Goal: Information Seeking & Learning: Learn about a topic

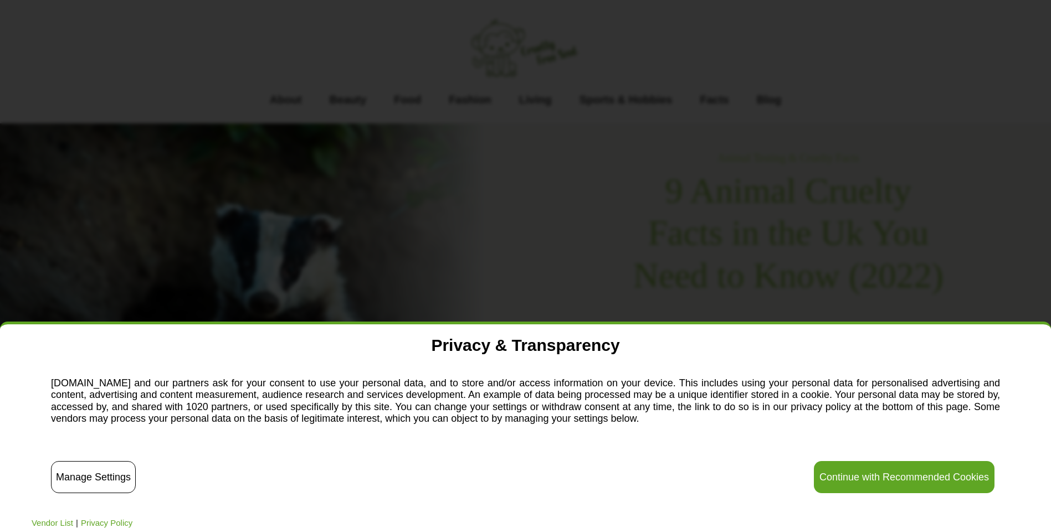
click at [890, 470] on button "Continue with Recommended Cookies" at bounding box center [904, 477] width 181 height 32
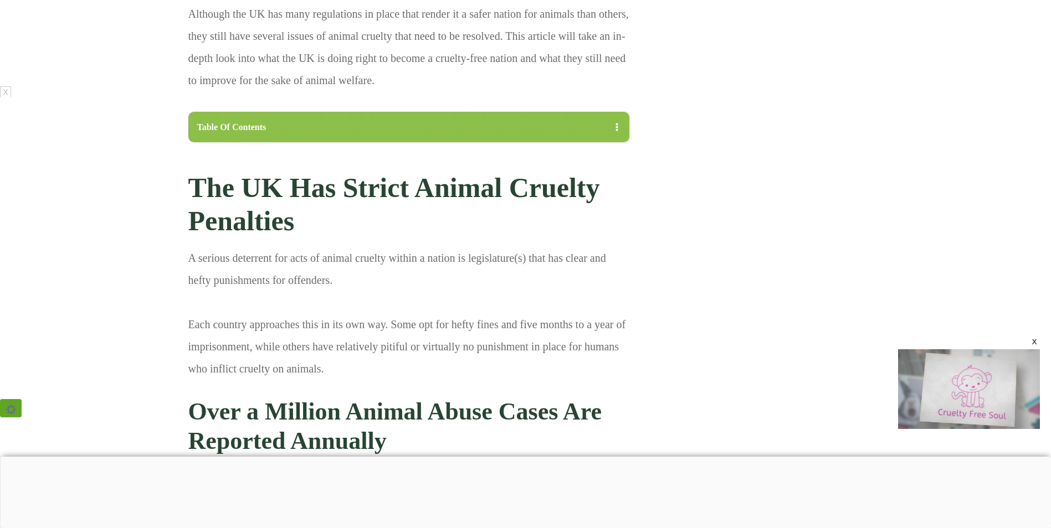
scroll to position [1053, 0]
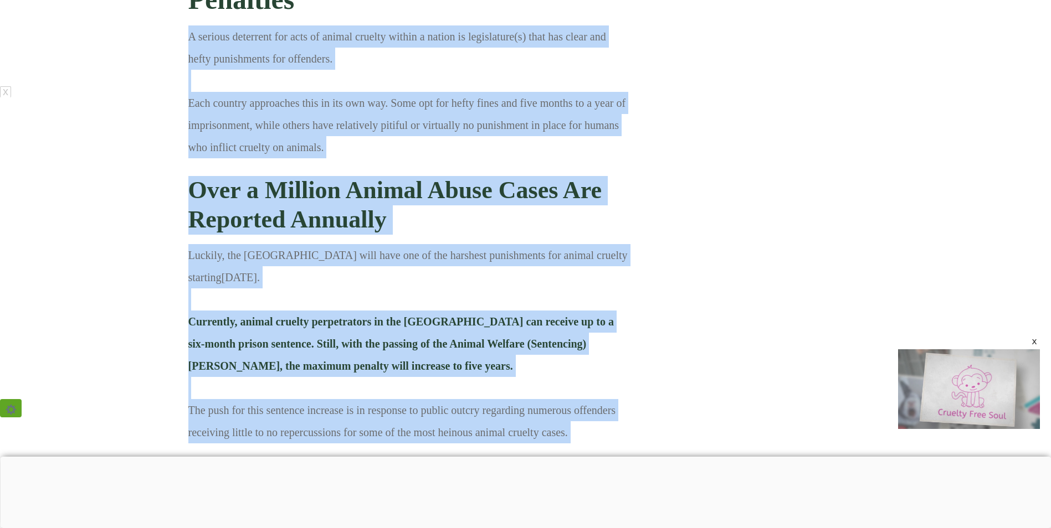
drag, startPoint x: 189, startPoint y: 126, endPoint x: 593, endPoint y: 442, distance: 512.2
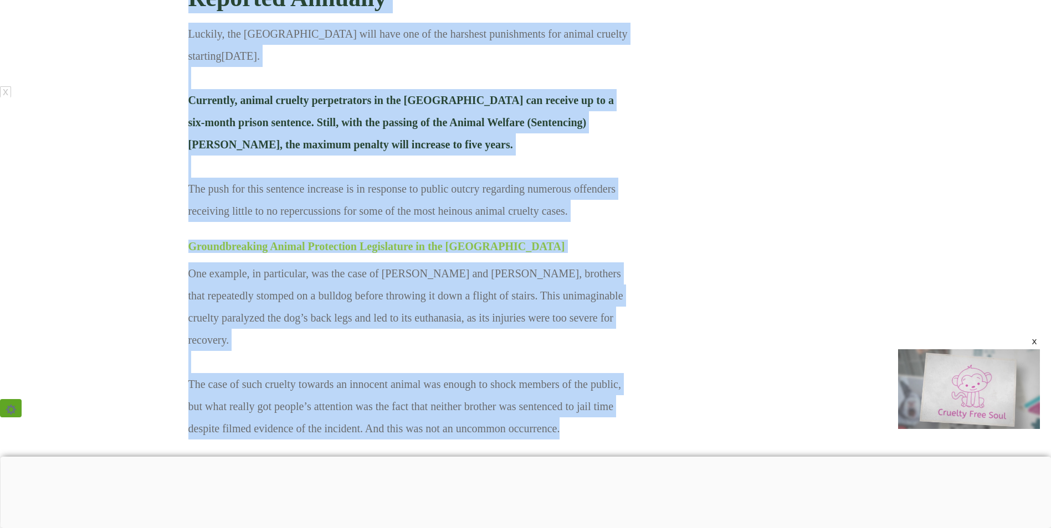
scroll to position [1551, 0]
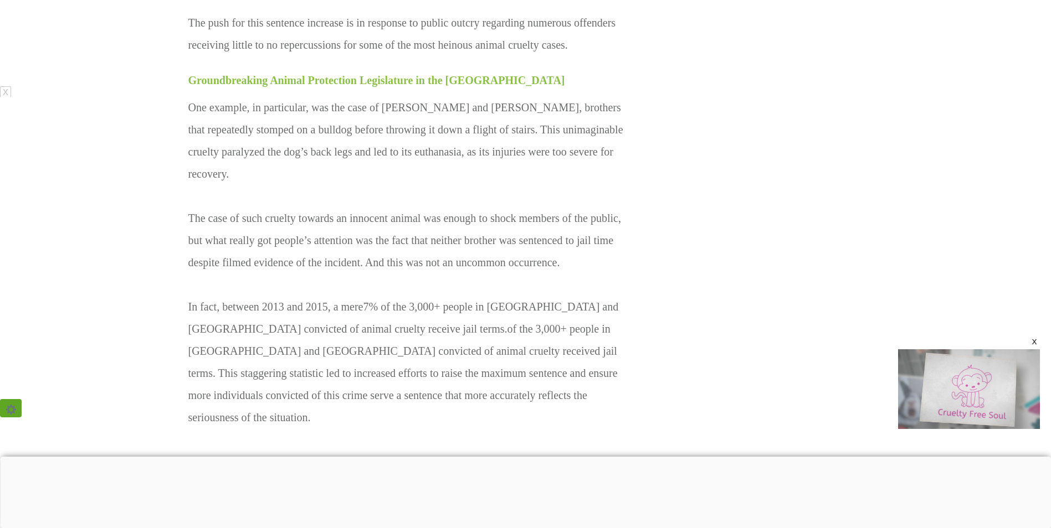
drag, startPoint x: 593, startPoint y: 442, endPoint x: 532, endPoint y: 278, distance: 174.7
click at [582, 382] on p "One example, in particular, was the case of [PERSON_NAME] and [PERSON_NAME], br…" at bounding box center [408, 299] width 441 height 407
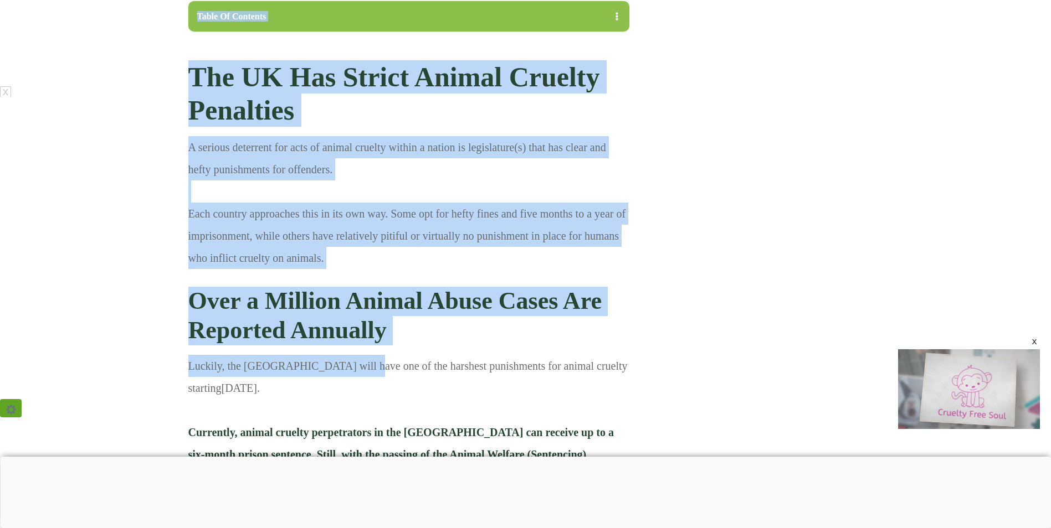
scroll to position [1163, 0]
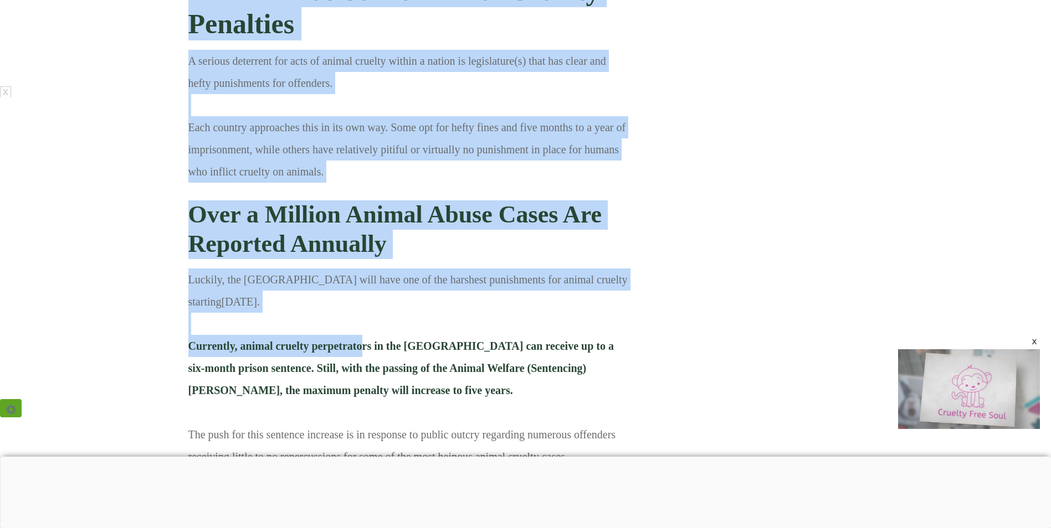
drag, startPoint x: 186, startPoint y: 121, endPoint x: 362, endPoint y: 348, distance: 287.1
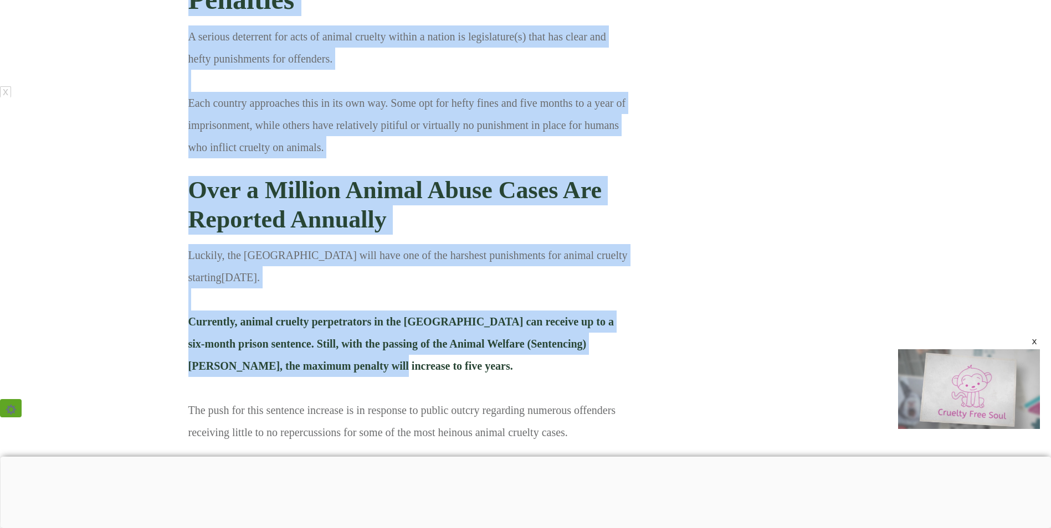
click at [340, 348] on span "Currently, animal cruelty perpetrators in the [GEOGRAPHIC_DATA] can receive up …" at bounding box center [400, 344] width 425 height 57
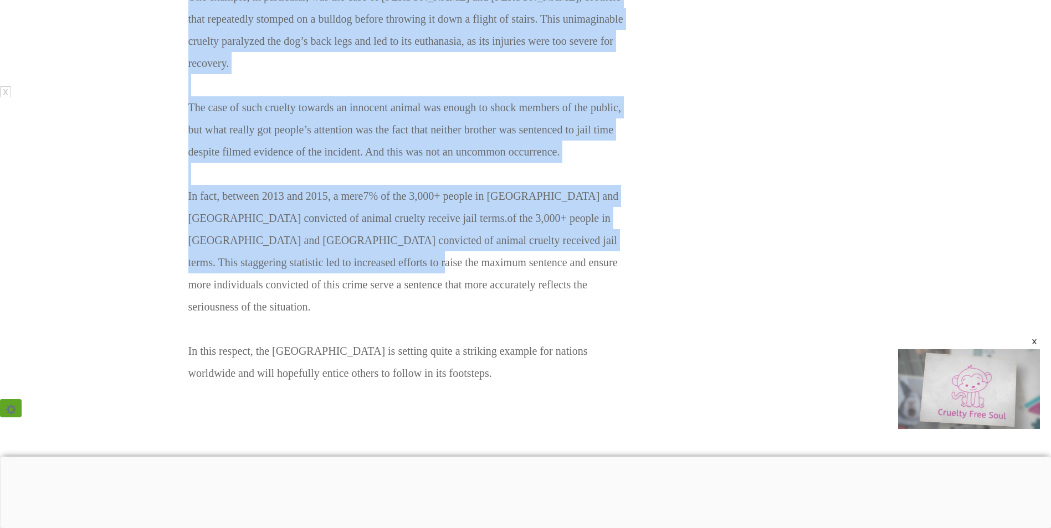
scroll to position [1828, 0]
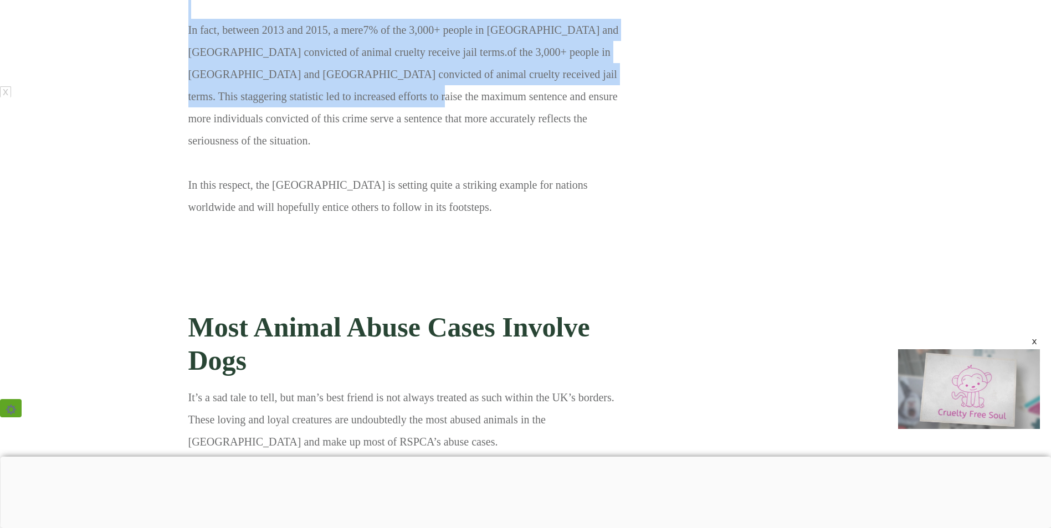
copy div "Loremip, dol Sitame Consect adip elit sed do eiu temporin utlaboreetd mag aliqu…"
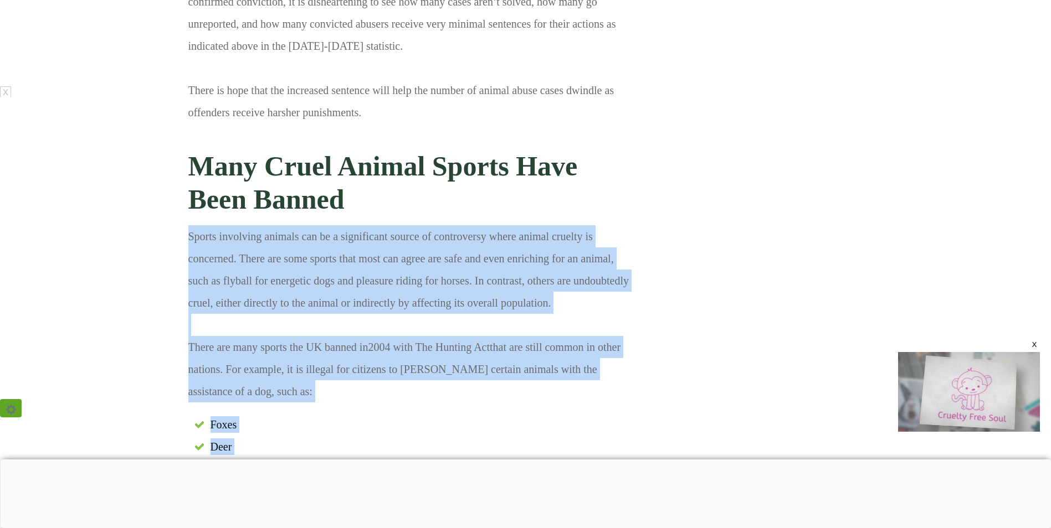
scroll to position [0, 0]
drag, startPoint x: 189, startPoint y: 124, endPoint x: 496, endPoint y: 453, distance: 450.0
copy div "Sports involving animals can be a significant source of controversy where anima…"
